Goal: Task Accomplishment & Management: Manage account settings

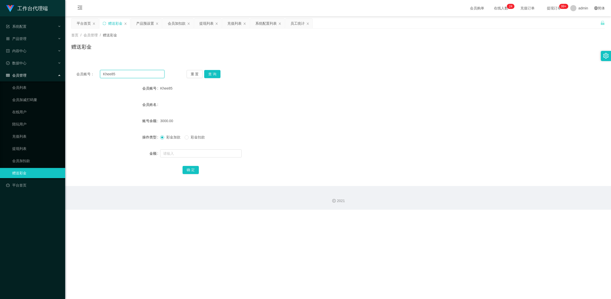
drag, startPoint x: 124, startPoint y: 76, endPoint x: 68, endPoint y: 60, distance: 57.8
click at [68, 60] on main "关闭左侧 关闭右侧 关闭其它 刷新页面 平台首页 赠送彩金 产品预设置 会员加扣款 提现列表 充值列表 系统配置列表 员工统计 首页 / 会员管理 / 赠送彩…" at bounding box center [338, 101] width 546 height 170
paste input "6596567662"
type input "6596567662"
click at [208, 76] on button "查 询" at bounding box center [212, 74] width 16 height 8
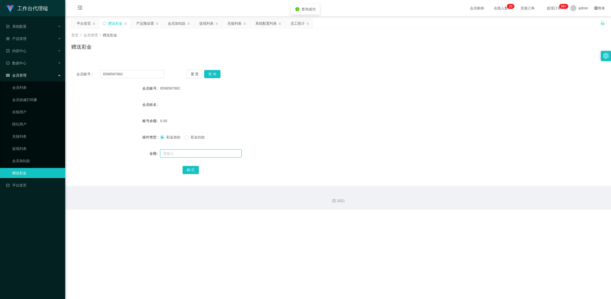
click at [181, 151] on input "text" at bounding box center [200, 153] width 81 height 8
type input "100"
click at [188, 167] on button "确 定" at bounding box center [191, 170] width 16 height 8
drag, startPoint x: 126, startPoint y: 75, endPoint x: 104, endPoint y: 69, distance: 22.6
click at [104, 69] on div "会员账号： 6596567662 重 置 查 询 会员账号 6596567662 会员姓名 账号余额 100.00 操作类型 彩金加款 彩金扣款 金额 确 定" at bounding box center [338, 125] width 534 height 121
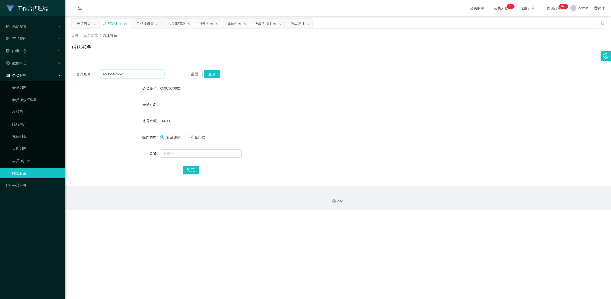
type input "6"
paste input "Michelle3938"
type input "Michelle3938"
click at [214, 73] on button "查 询" at bounding box center [212, 74] width 16 height 8
click at [190, 153] on input "text" at bounding box center [200, 153] width 81 height 8
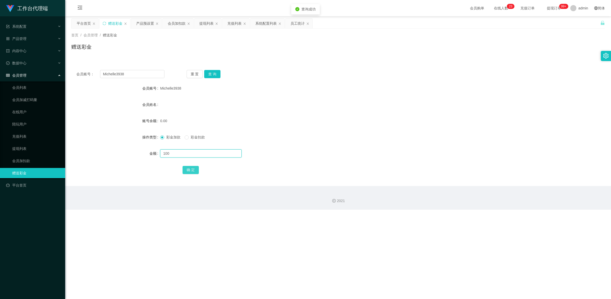
type input "100"
click at [193, 169] on button "确 定" at bounding box center [191, 170] width 16 height 8
drag, startPoint x: 129, startPoint y: 75, endPoint x: 83, endPoint y: 70, distance: 45.5
click at [83, 70] on div "会员账号： Michelle3938" at bounding box center [120, 74] width 88 height 8
paste input "6596567662"
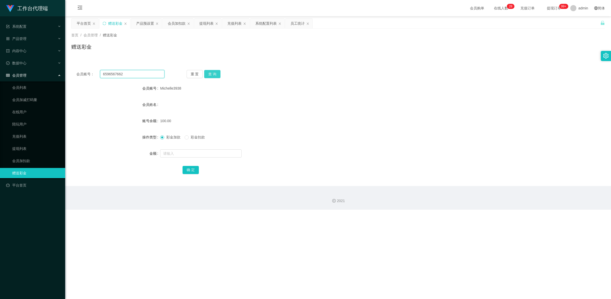
type input "6596567662"
click at [212, 74] on button "查 询" at bounding box center [212, 74] width 16 height 8
click at [26, 144] on link "提现列表" at bounding box center [36, 149] width 49 height 10
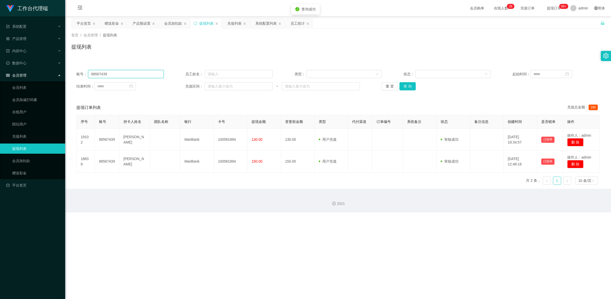
drag, startPoint x: 118, startPoint y: 75, endPoint x: 73, endPoint y: 64, distance: 45.4
click at [70, 64] on main "关闭左侧 关闭右侧 关闭其它 刷新页面 平台首页 赠送彩金 产品预设置 会员加扣款 提现列表 充值列表 系统配置列表 员工统计 首页 / 会员管理 / 提现列…" at bounding box center [338, 102] width 546 height 173
paste input "6596567662"
click at [408, 85] on button "查 询" at bounding box center [407, 86] width 16 height 8
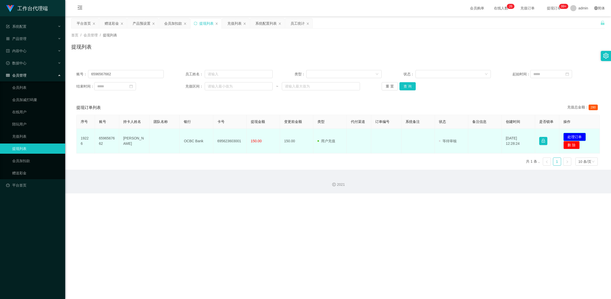
click at [573, 136] on button "处理订单" at bounding box center [574, 137] width 22 height 8
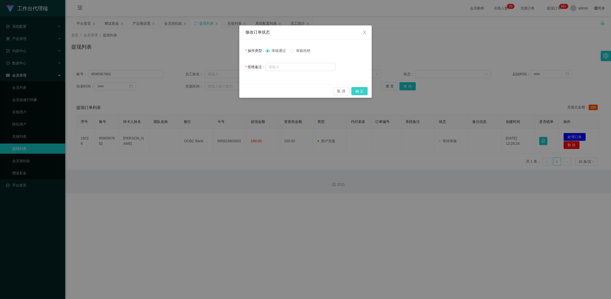
click at [360, 89] on button "确 定" at bounding box center [359, 91] width 16 height 8
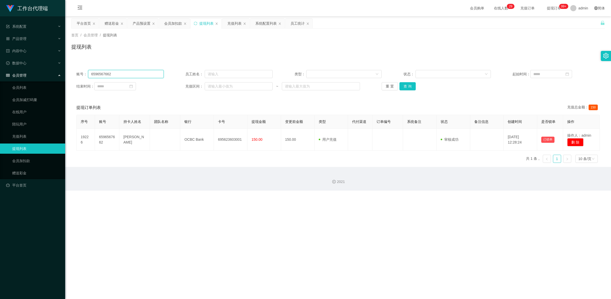
drag, startPoint x: 116, startPoint y: 71, endPoint x: 87, endPoint y: 66, distance: 30.3
click at [87, 66] on div "账号： 6596567662 员工姓名： 类型： 状态： 起始时间： 结束时间： 充值区间： ~ 重 置 查 询" at bounding box center [338, 80] width 534 height 31
paste input "Michelle3938"
click at [413, 86] on button "查 询" at bounding box center [407, 86] width 16 height 8
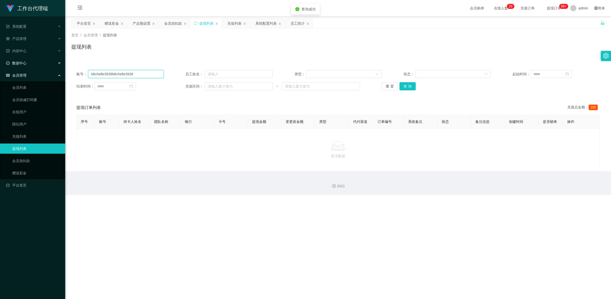
drag, startPoint x: 138, startPoint y: 74, endPoint x: 49, endPoint y: 61, distance: 90.0
click at [49, 61] on section "工作台代理端 系统配置 系统配置列表 管理员列表 管理员分组 systemPays 产品管理 产品列表 产品预设置 开奖记录 注单管理 即时注单 内容中心 站…" at bounding box center [305, 97] width 611 height 195
paste input "text"
type input "Michelle3938"
click at [406, 83] on button "查 询" at bounding box center [407, 86] width 16 height 8
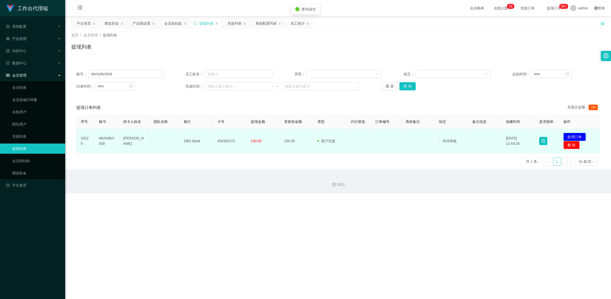
click at [568, 135] on button "处理订单" at bounding box center [574, 137] width 22 height 8
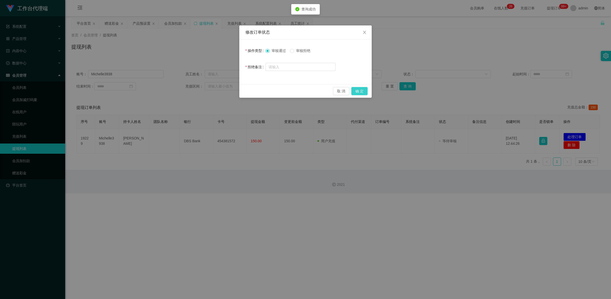
click at [362, 92] on button "确 定" at bounding box center [359, 91] width 16 height 8
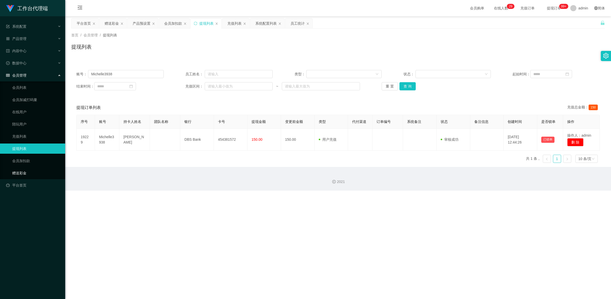
click at [25, 170] on link "赠送彩金" at bounding box center [36, 173] width 49 height 10
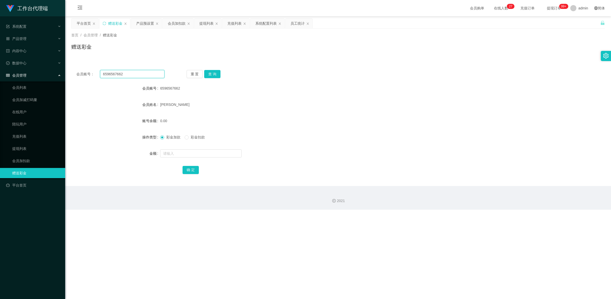
drag, startPoint x: 134, startPoint y: 75, endPoint x: 70, endPoint y: 66, distance: 63.9
click at [79, 57] on div "首页 / 会员管理 / 赠送彩金 / 赠送彩金 会员账号： 6596567662 重 置 查 询 会员账号 6596567662 会员姓名 [PERSON_N…" at bounding box center [338, 108] width 534 height 158
paste input "Masht"
type input "Masht"
click at [212, 76] on button "查 询" at bounding box center [212, 74] width 16 height 8
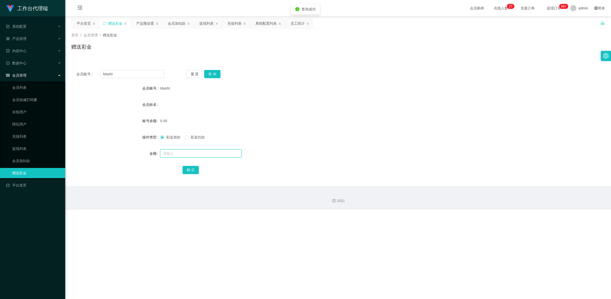
click at [194, 157] on input "text" at bounding box center [200, 153] width 81 height 8
type input "100"
click at [188, 166] on button "确 定" at bounding box center [191, 170] width 16 height 8
